Goal: Transaction & Acquisition: Download file/media

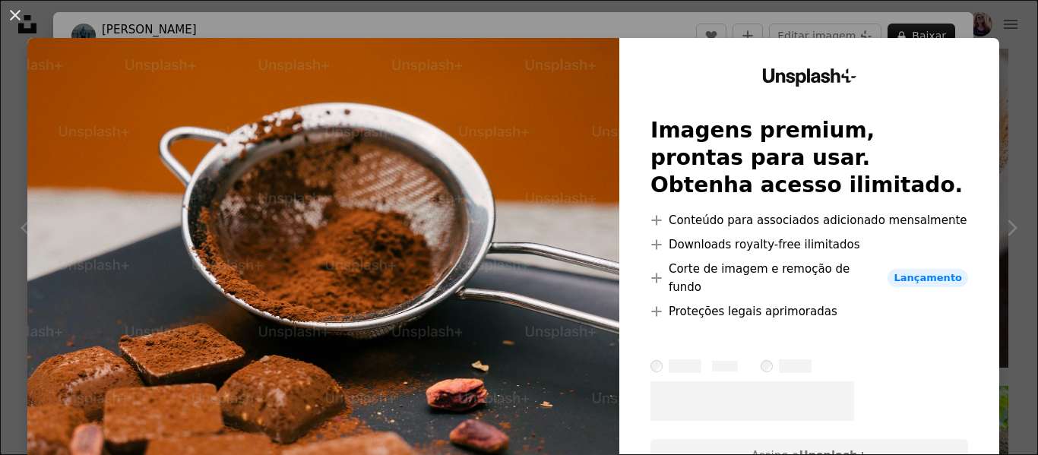
scroll to position [53, 0]
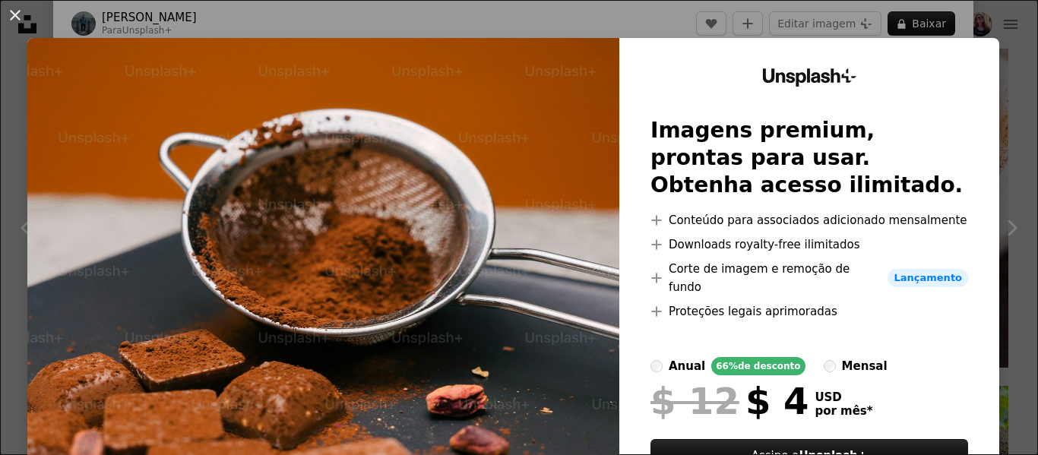
click at [14, 8] on button "An X shape" at bounding box center [15, 15] width 18 height 18
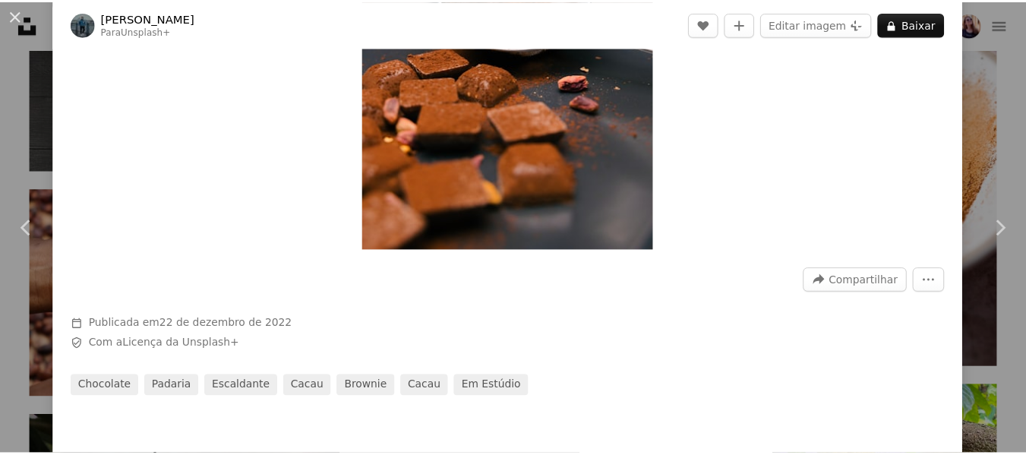
scroll to position [281, 0]
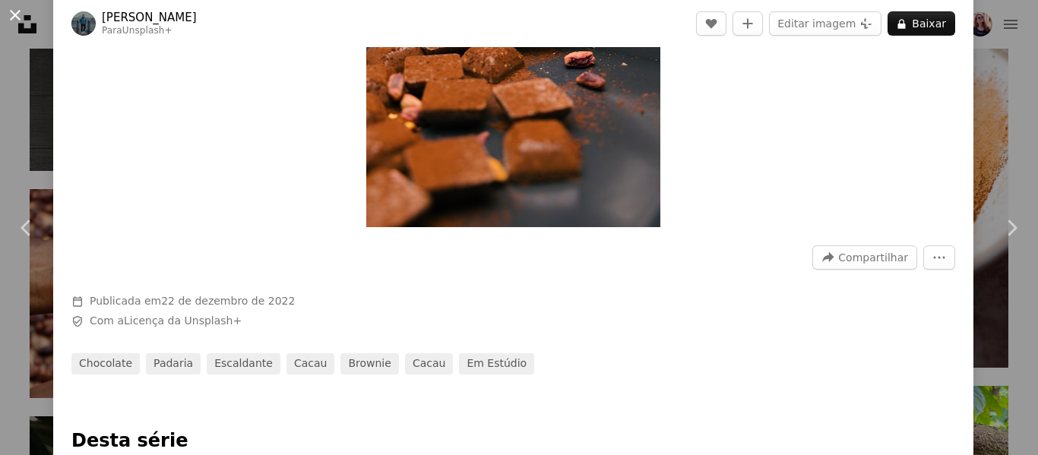
click at [11, 17] on button "An X shape" at bounding box center [15, 15] width 18 height 18
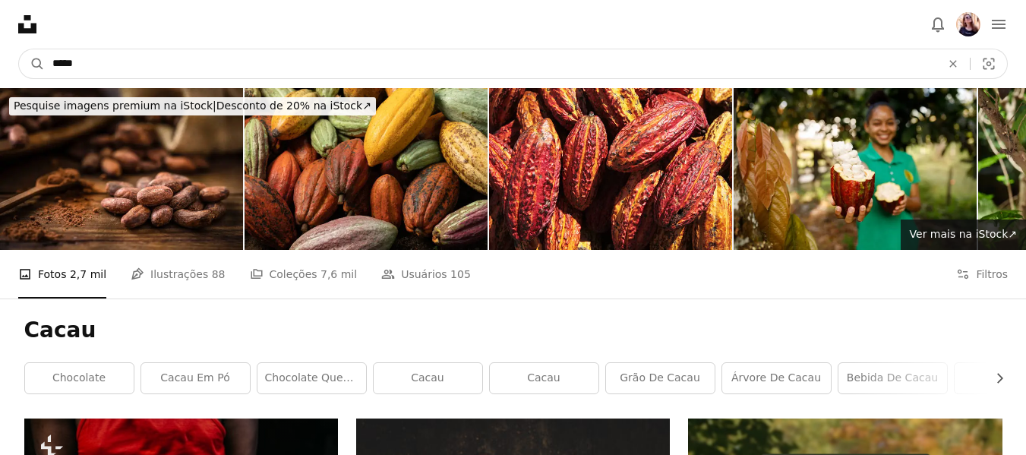
click at [107, 60] on input "*****" at bounding box center [491, 63] width 892 height 29
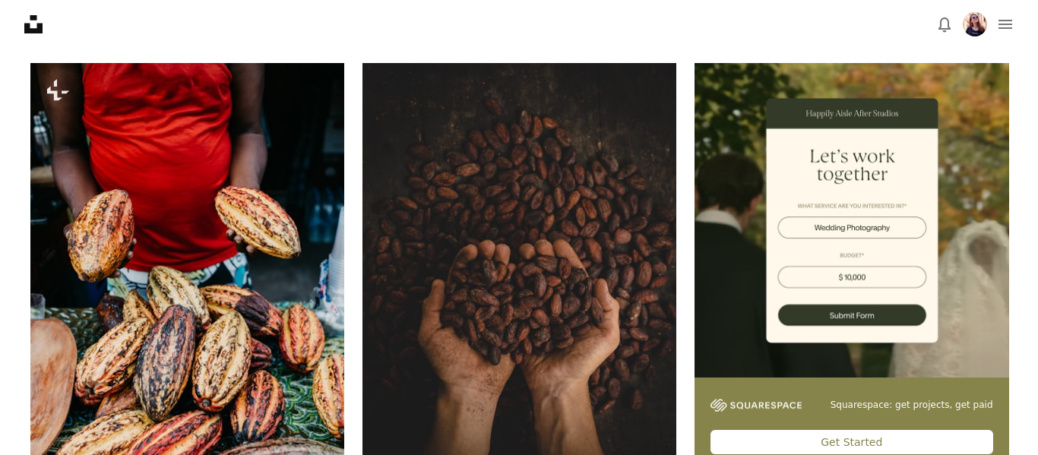
scroll to position [380, 0]
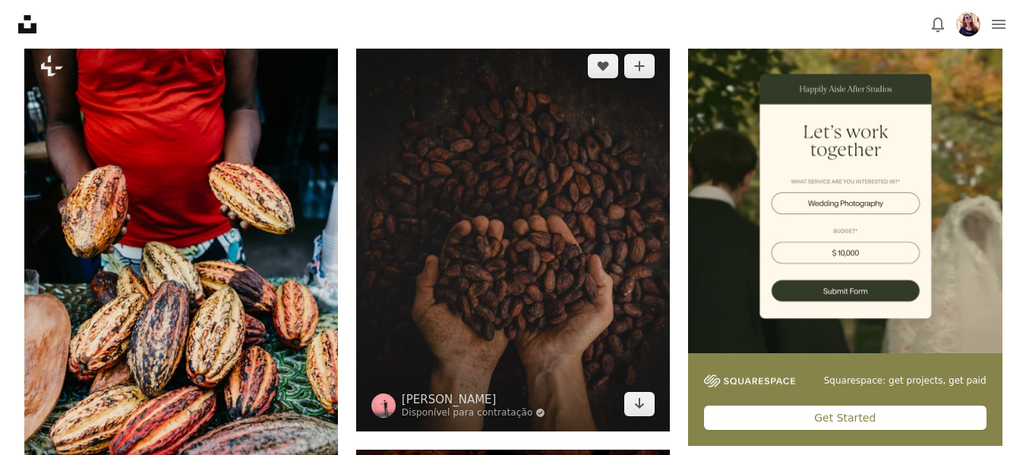
click at [498, 239] on img at bounding box center [513, 235] width 314 height 393
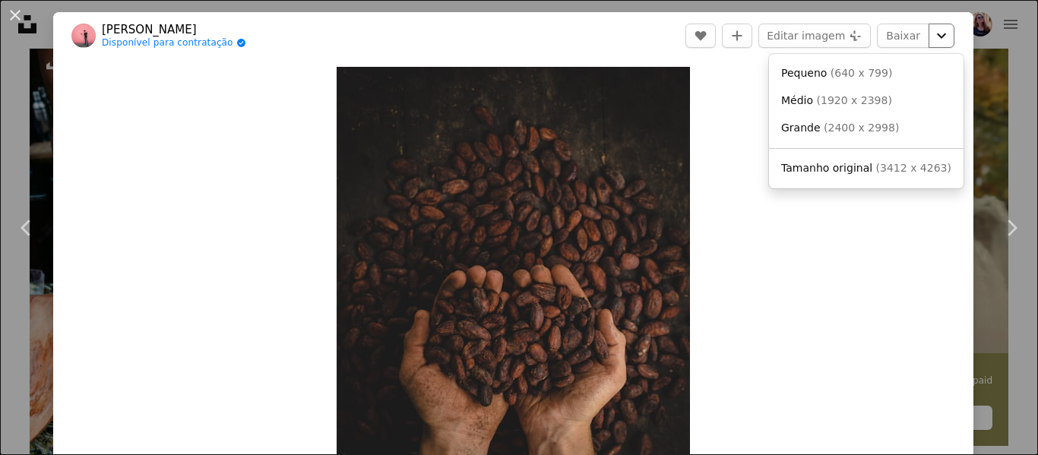
click at [929, 34] on icon "Chevron down" at bounding box center [941, 36] width 24 height 18
click at [861, 101] on span "( 1920 x 2398 )" at bounding box center [854, 100] width 75 height 12
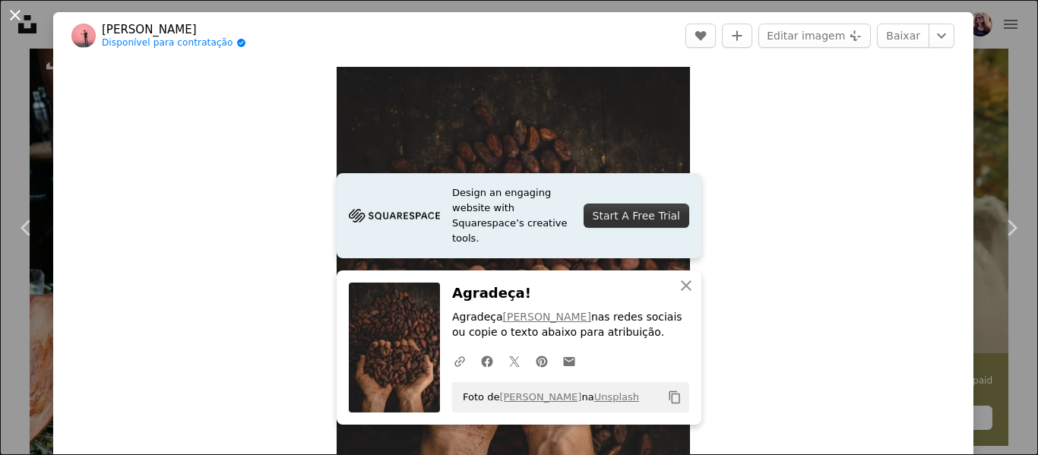
click at [6, 17] on button "An X shape" at bounding box center [15, 15] width 18 height 18
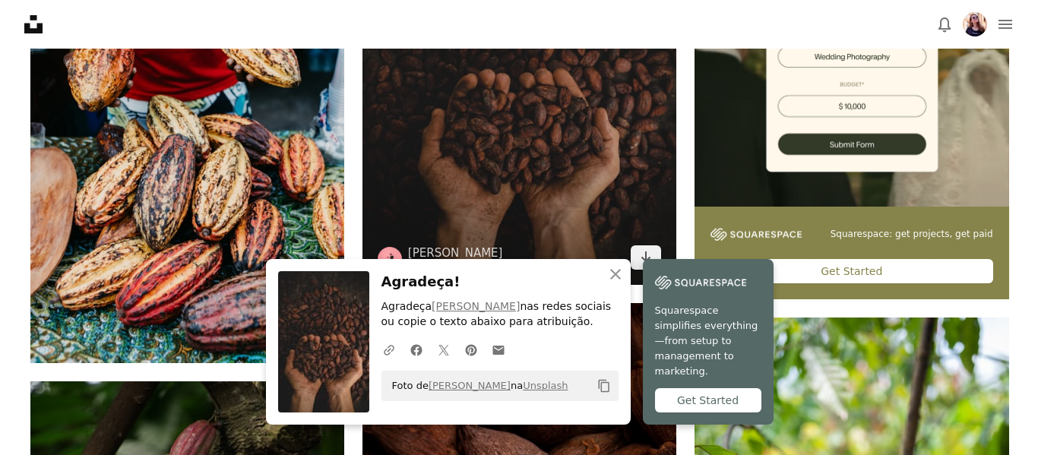
scroll to position [532, 0]
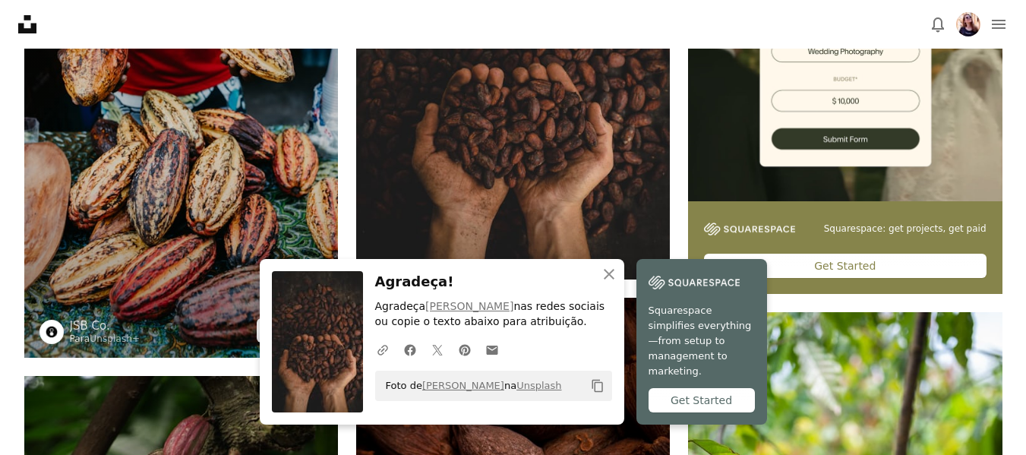
click at [180, 135] on img at bounding box center [181, 122] width 314 height 471
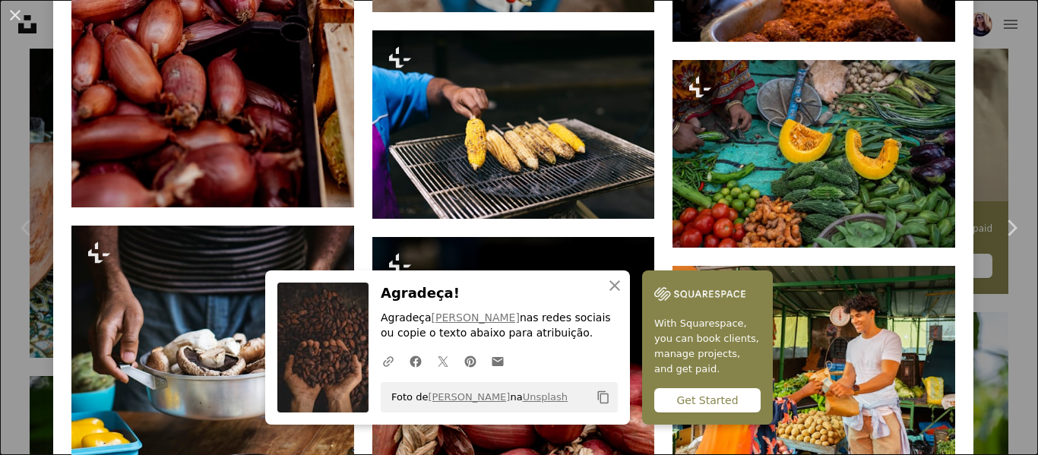
scroll to position [2963, 0]
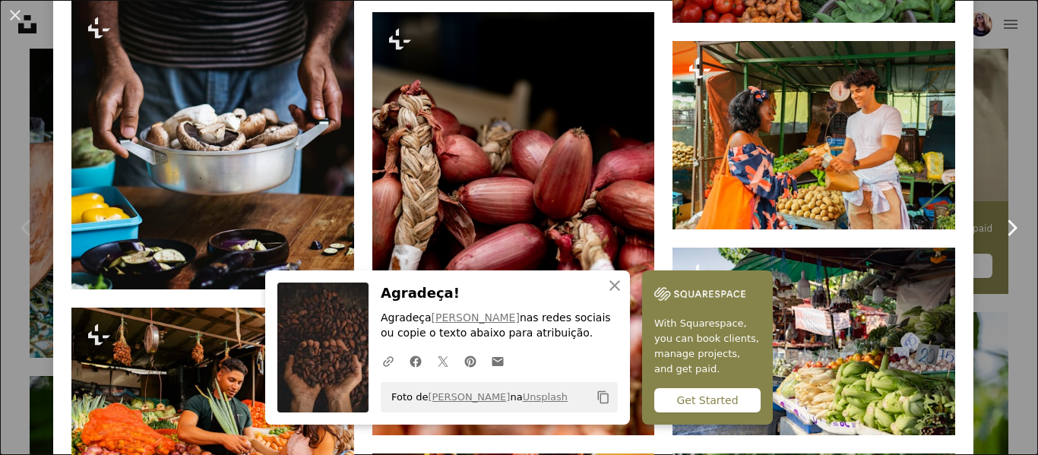
click at [994, 176] on link "Chevron right" at bounding box center [1010, 228] width 53 height 146
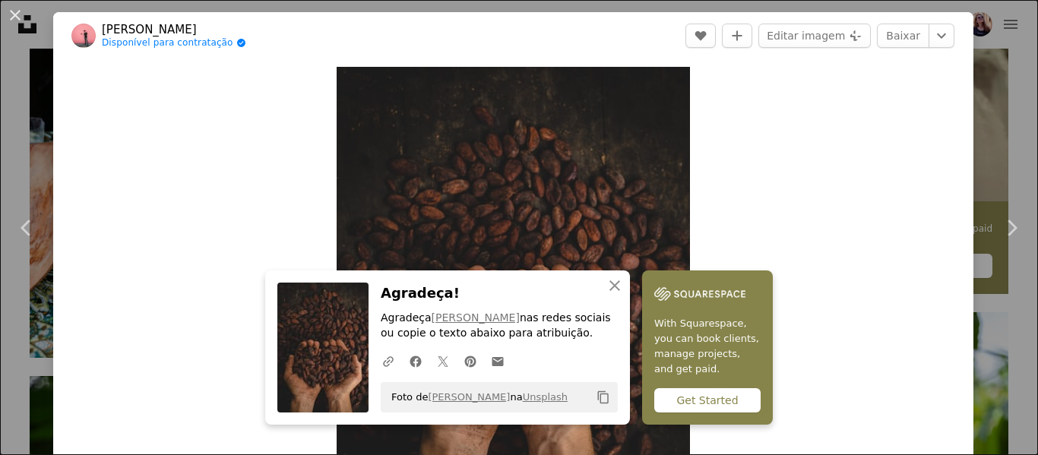
click at [10, 9] on button "An X shape" at bounding box center [15, 15] width 18 height 18
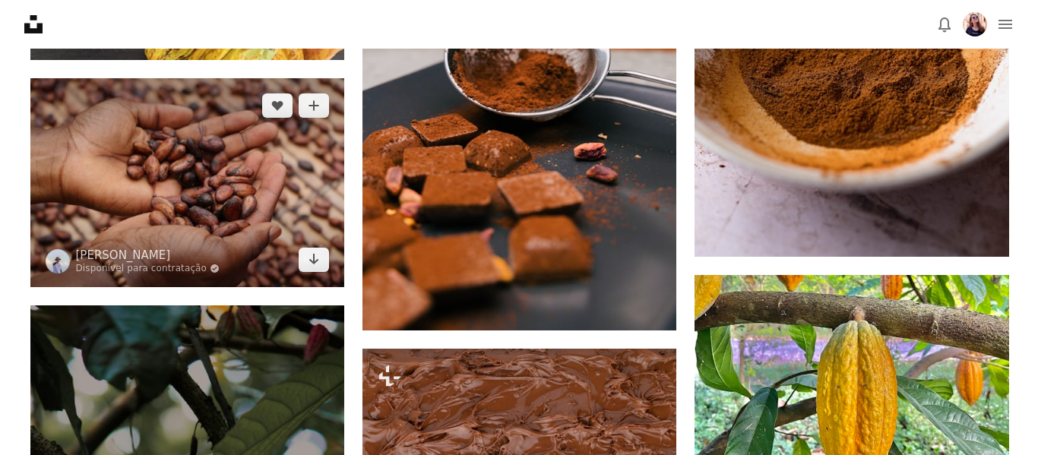
scroll to position [1519, 0]
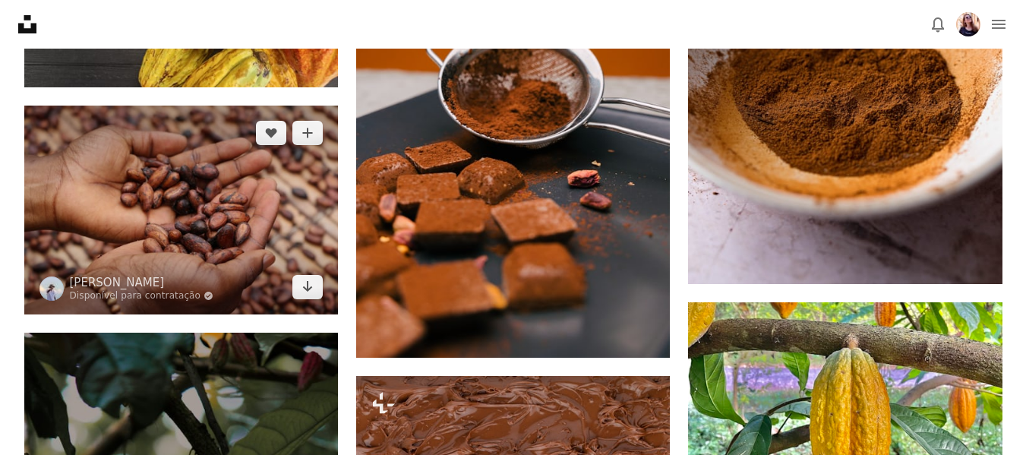
click at [196, 179] on img at bounding box center [181, 210] width 314 height 209
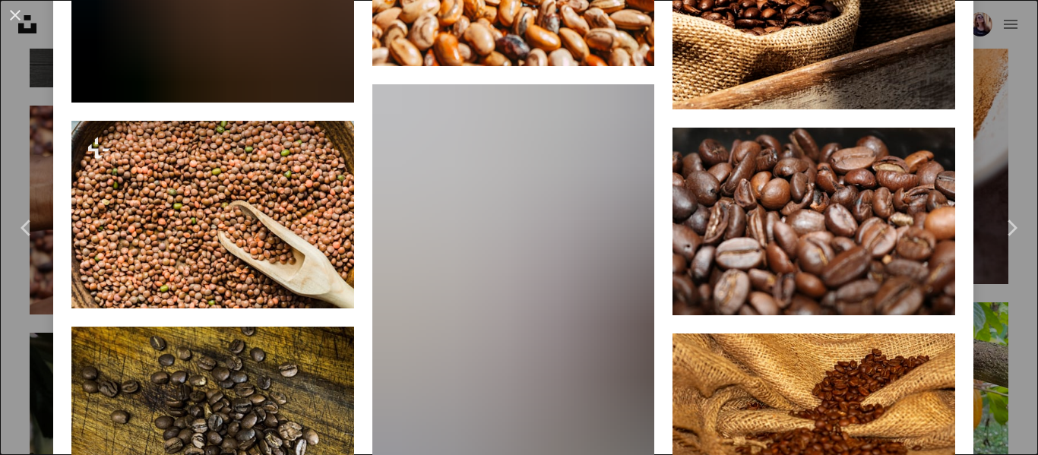
scroll to position [4790, 0]
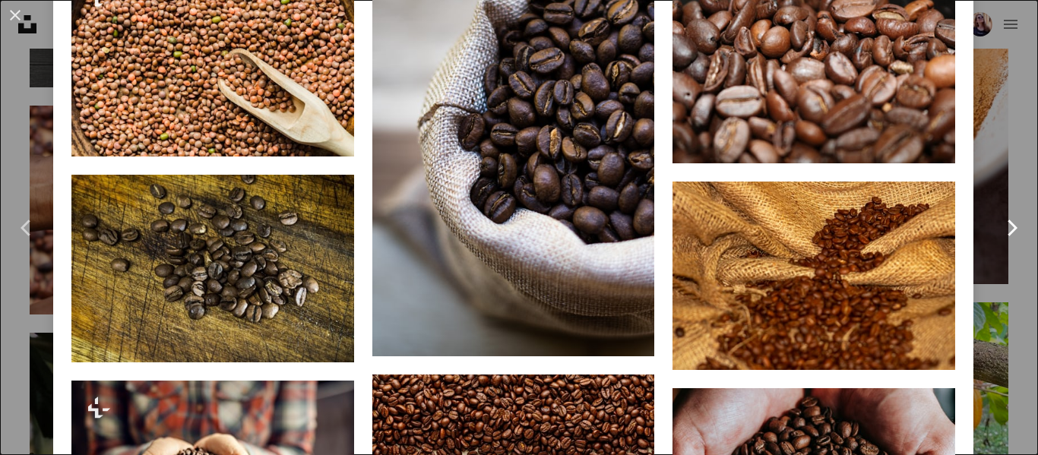
click at [984, 156] on link "Chevron right" at bounding box center [1010, 228] width 53 height 146
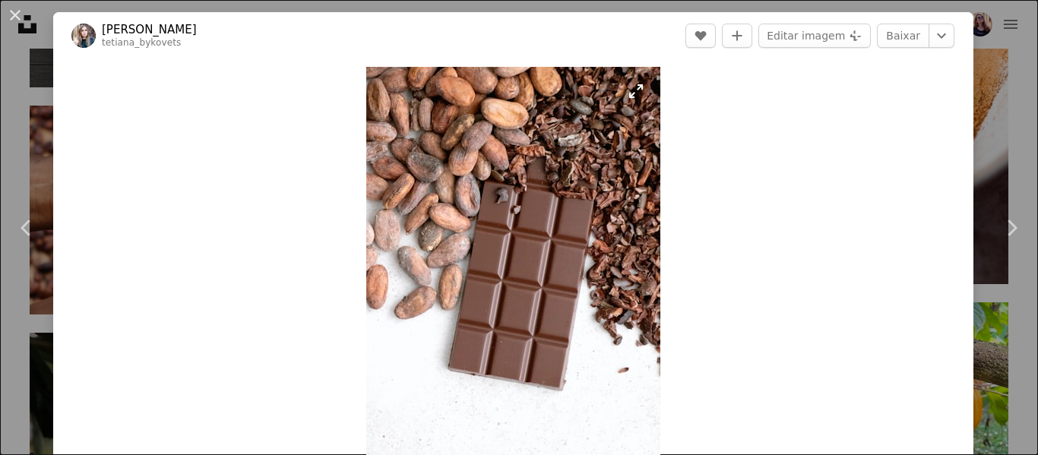
click at [509, 267] on img "Ampliar esta imagem" at bounding box center [513, 287] width 294 height 441
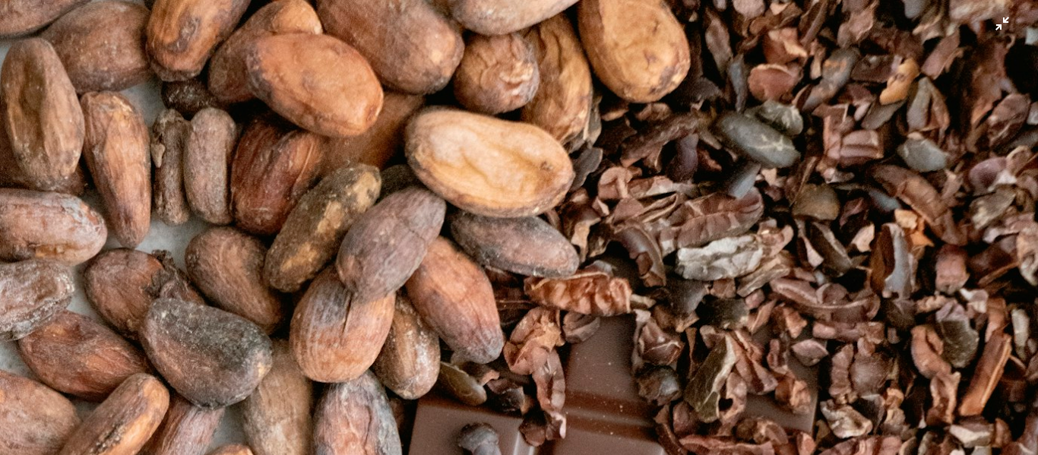
scroll to position [536, 0]
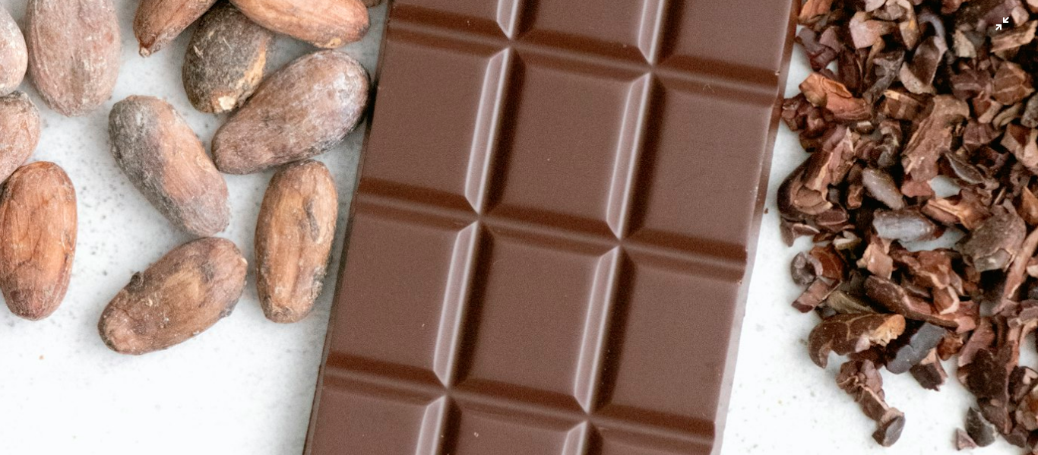
click at [542, 258] on img "Diminuir esta imagem" at bounding box center [518, 243] width 1039 height 1559
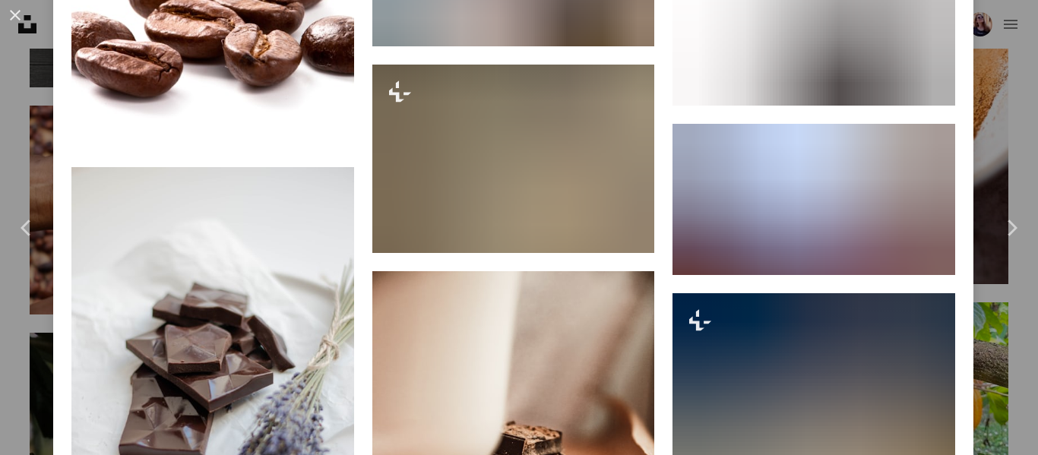
scroll to position [13701, 0]
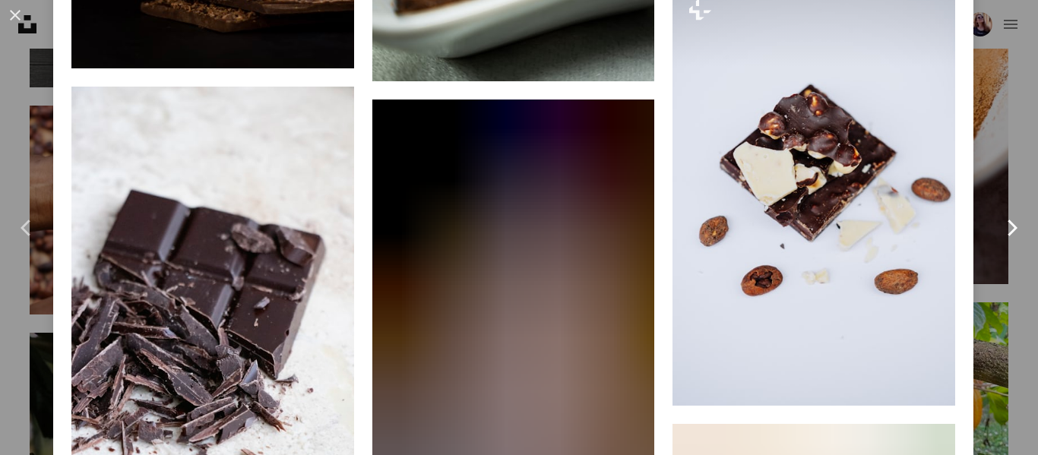
scroll to position [5463, 0]
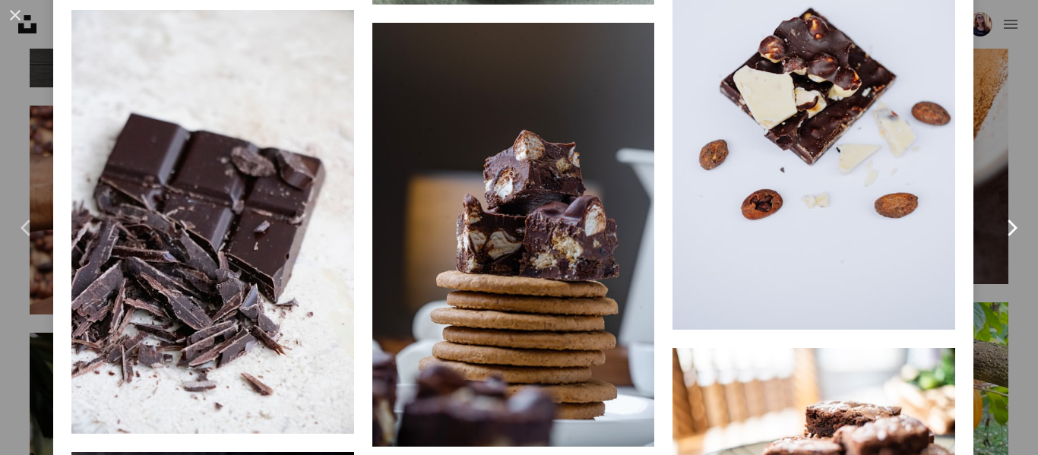
click at [988, 166] on link "Chevron right" at bounding box center [1010, 228] width 53 height 146
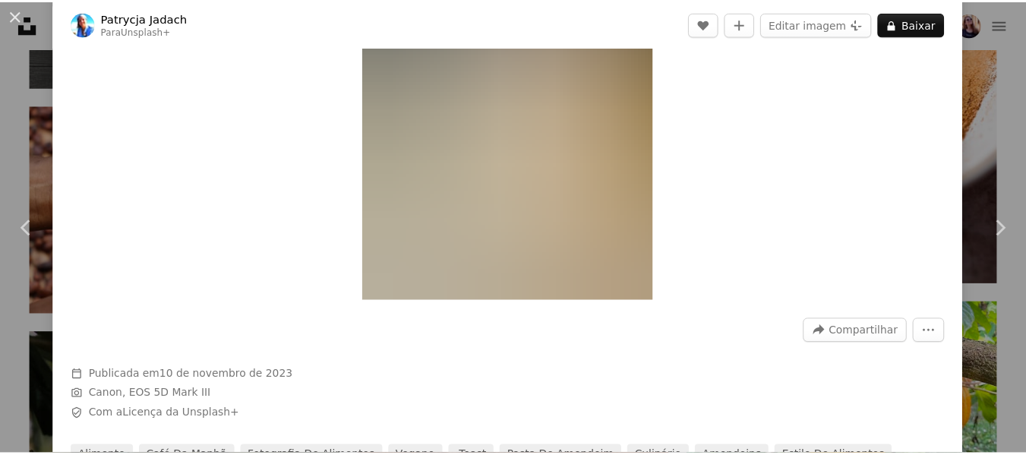
scroll to position [304, 0]
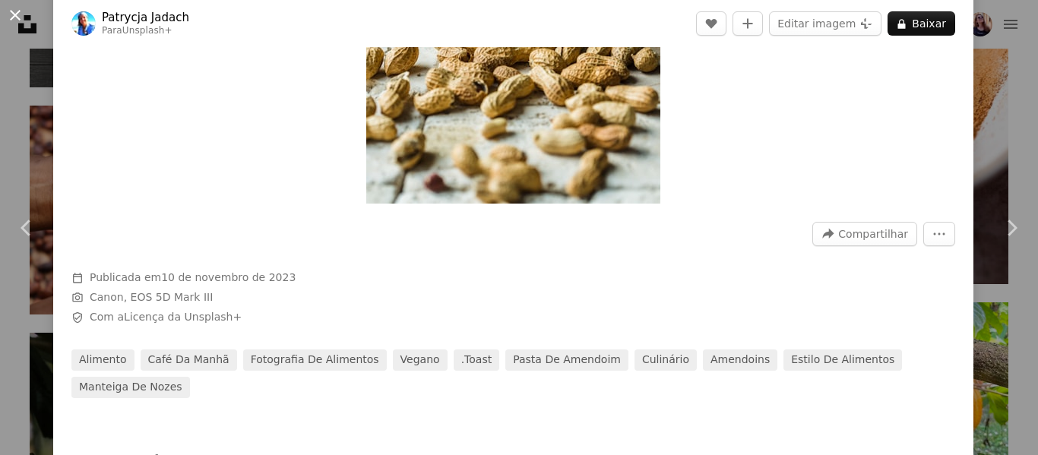
click at [23, 19] on button "An X shape" at bounding box center [15, 15] width 18 height 18
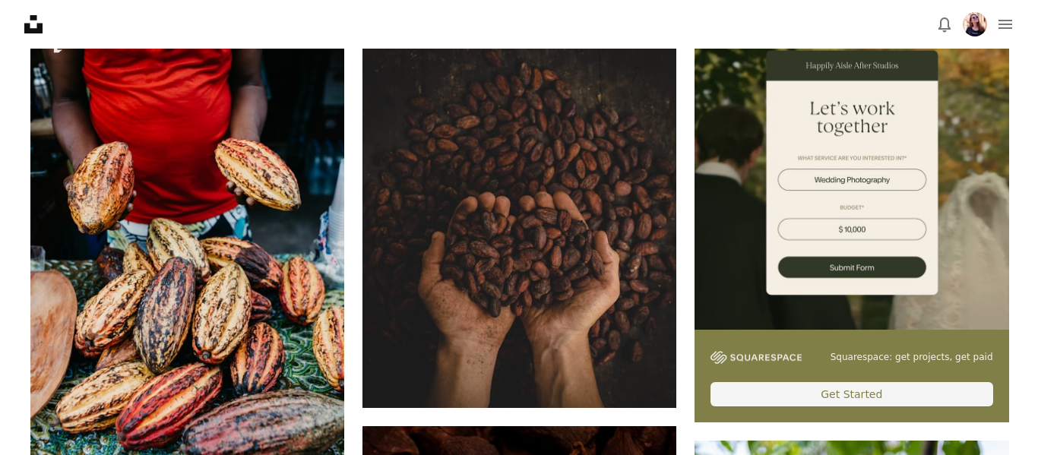
scroll to position [380, 0]
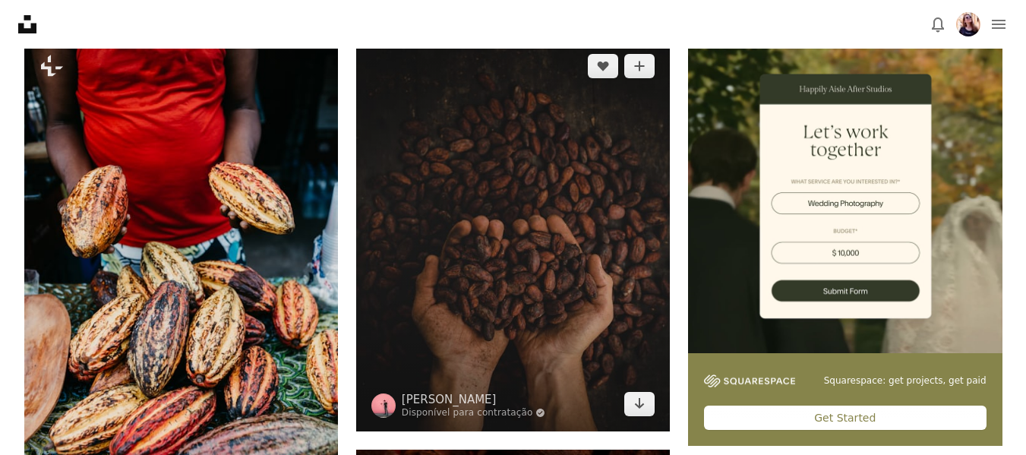
click at [557, 253] on img at bounding box center [513, 235] width 314 height 393
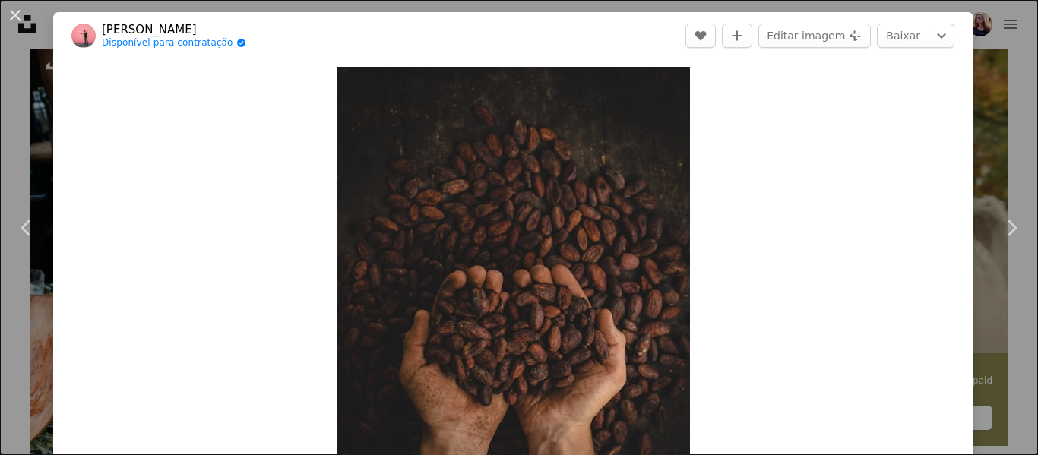
click at [997, 118] on div "An X shape Chevron left Chevron right [PERSON_NAME] Disponível para contratação…" at bounding box center [519, 227] width 1038 height 455
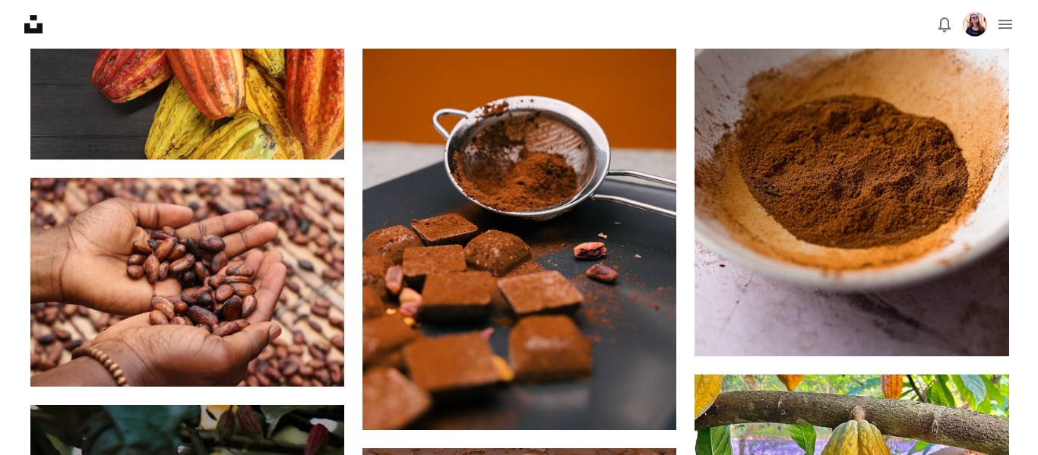
scroll to position [1519, 0]
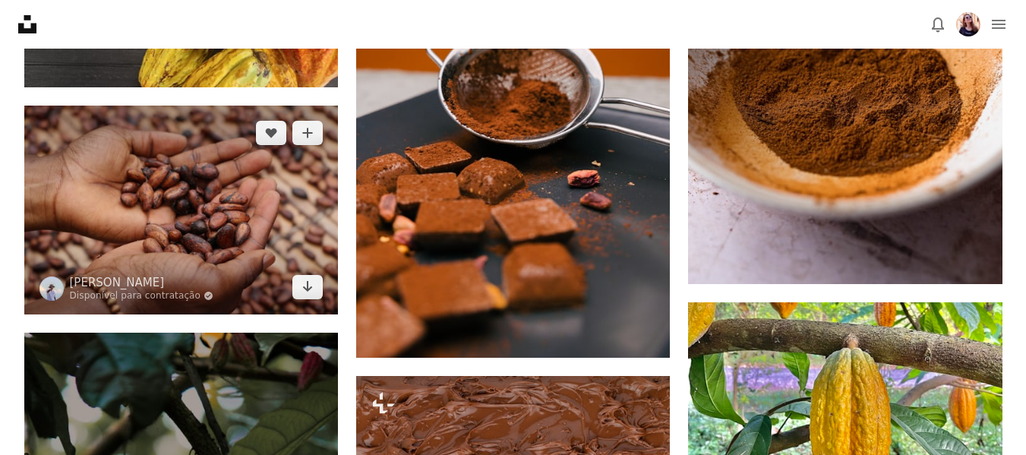
click at [204, 179] on img at bounding box center [181, 210] width 314 height 209
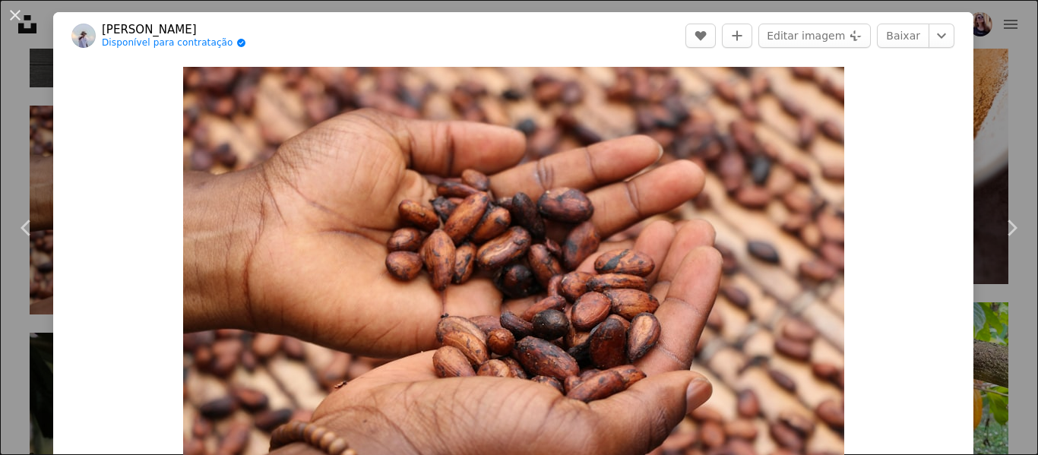
click at [984, 50] on div "An X shape Chevron left Chevron right [PERSON_NAME] Disponível para contratação…" at bounding box center [519, 227] width 1038 height 455
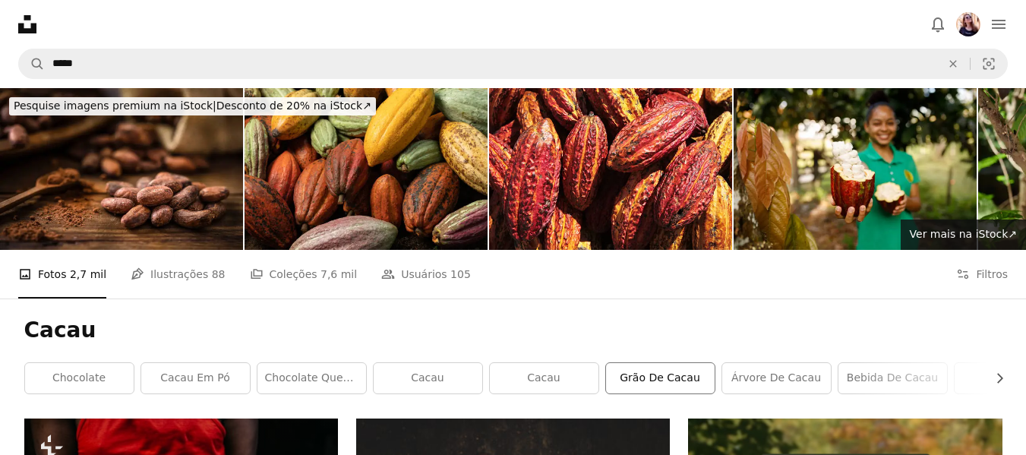
click at [629, 381] on link "Grão de cacau" at bounding box center [660, 378] width 109 height 30
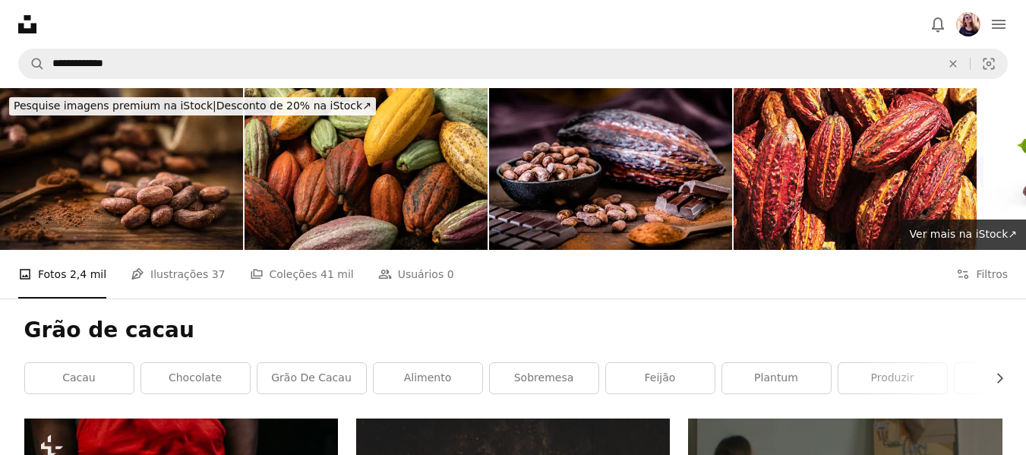
scroll to position [228, 0]
